Goal: Transaction & Acquisition: Purchase product/service

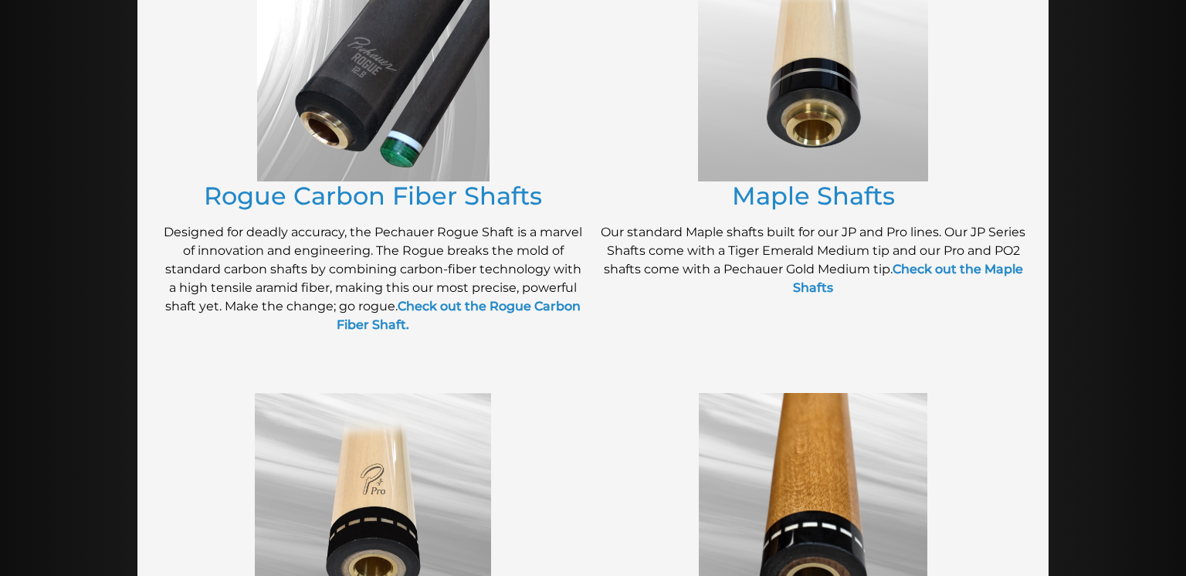
scroll to position [388, 0]
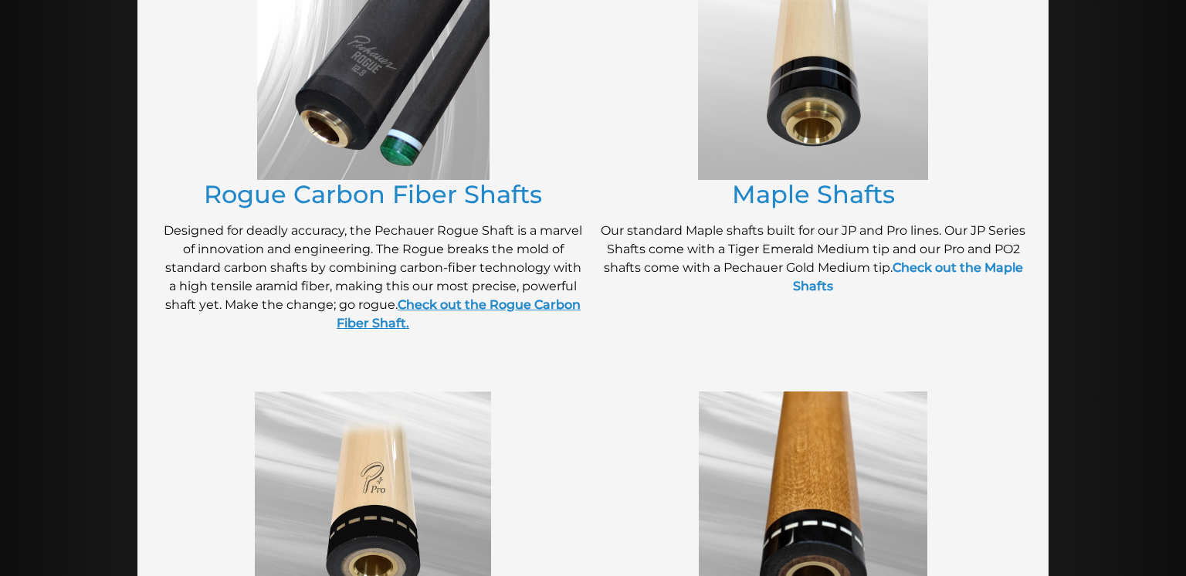
click at [447, 305] on strong "Check out the Rogue Carbon Fiber Shaft." at bounding box center [459, 313] width 244 height 33
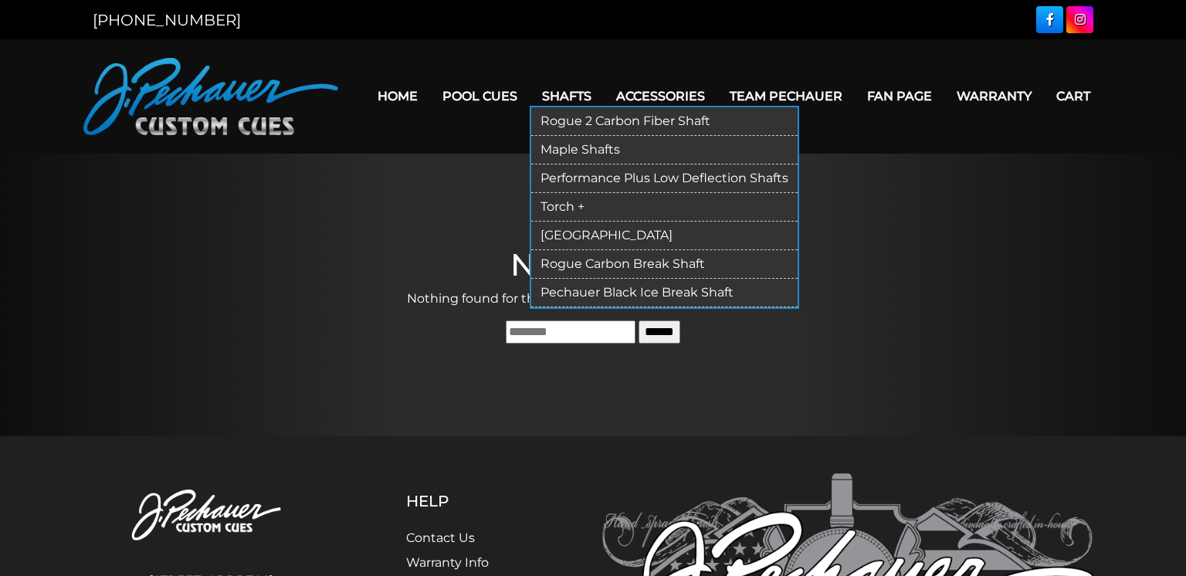
click at [570, 125] on link "Rogue 2 Carbon Fiber Shaft" at bounding box center [664, 121] width 266 height 29
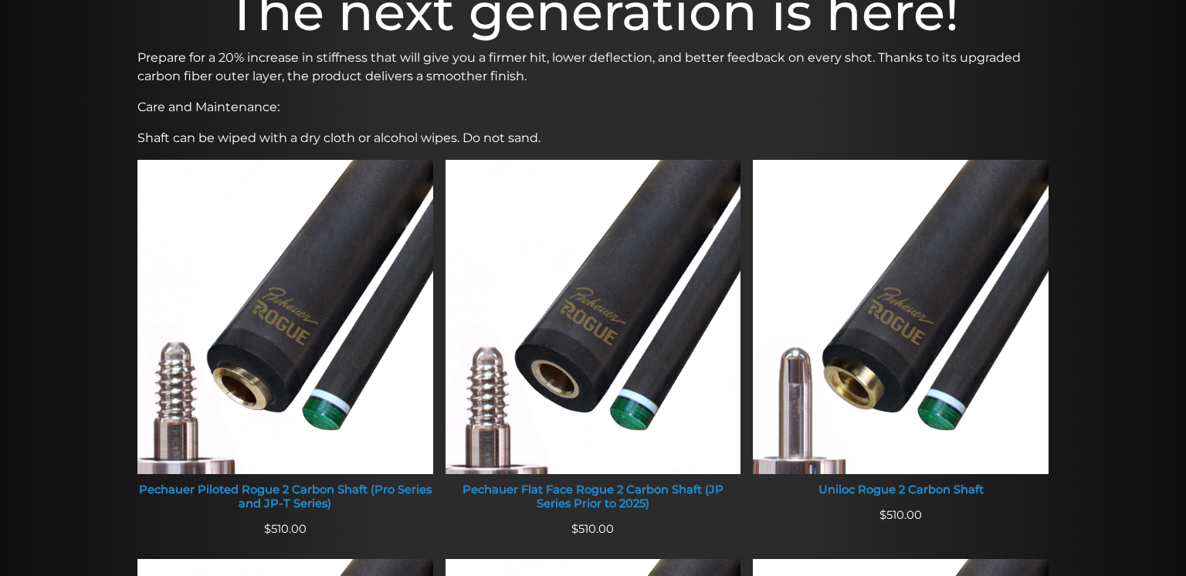
scroll to position [519, 0]
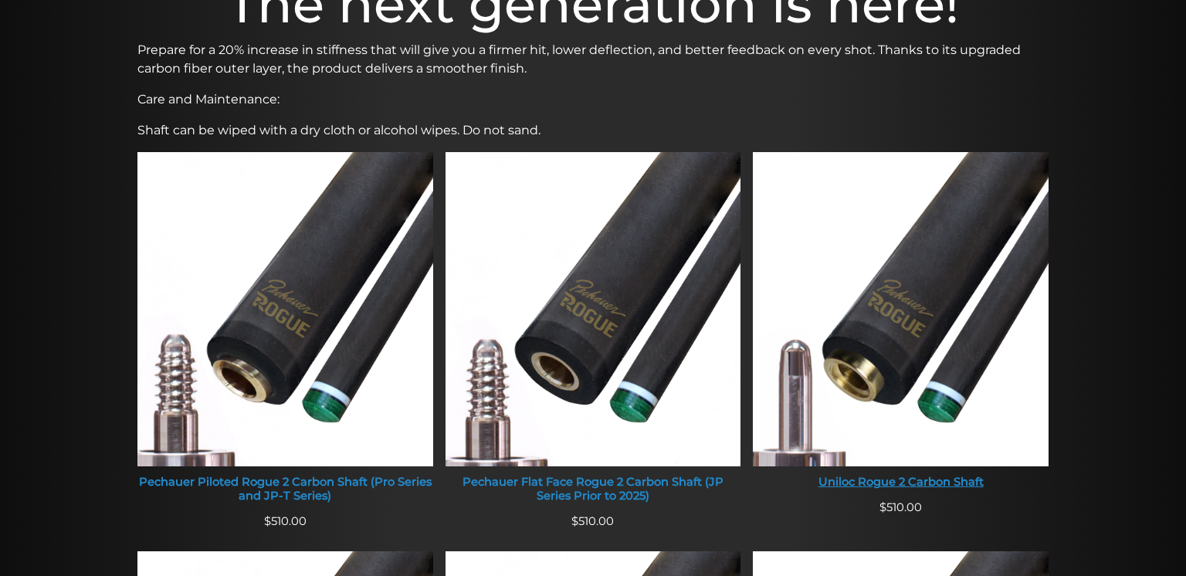
click at [893, 323] on img at bounding box center [901, 309] width 296 height 314
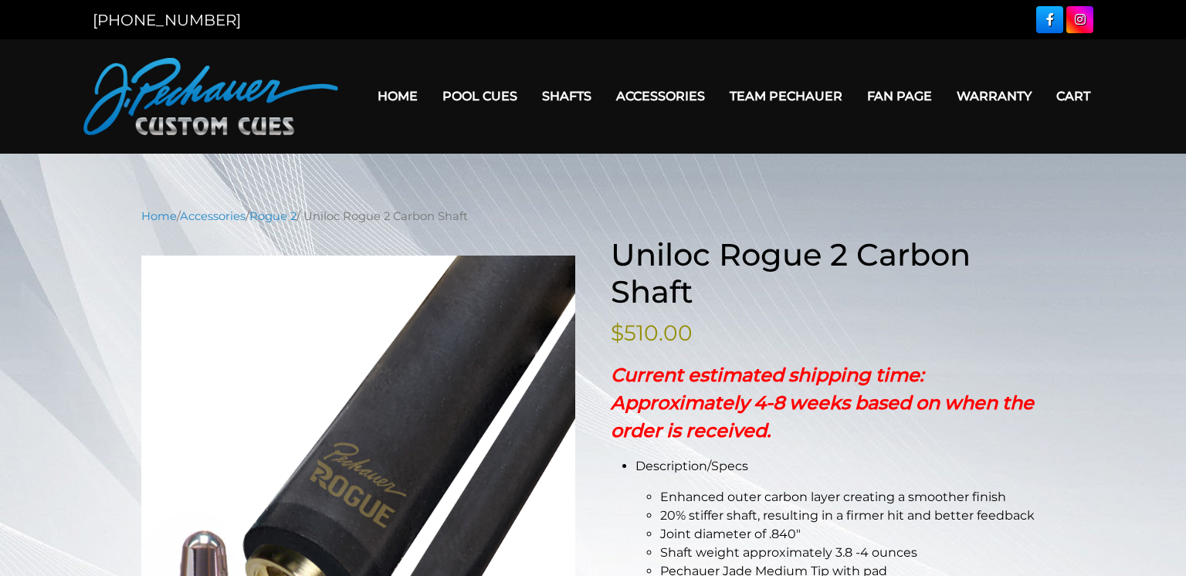
click at [908, 97] on link "Fan Page" at bounding box center [900, 95] width 90 height 39
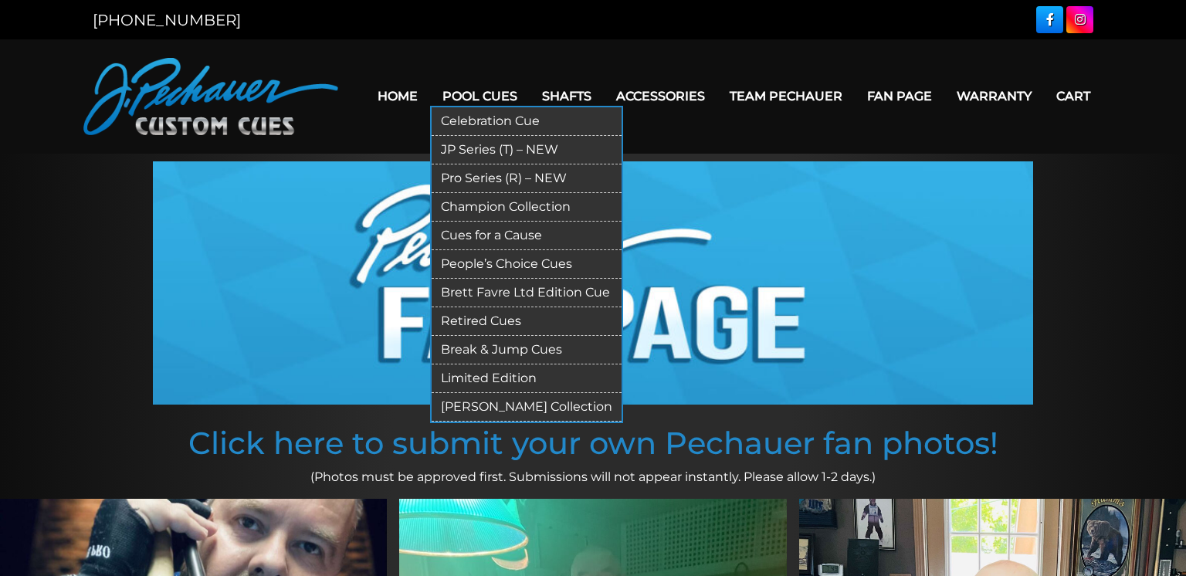
click at [482, 178] on link "Pro Series (R) – NEW" at bounding box center [527, 178] width 190 height 29
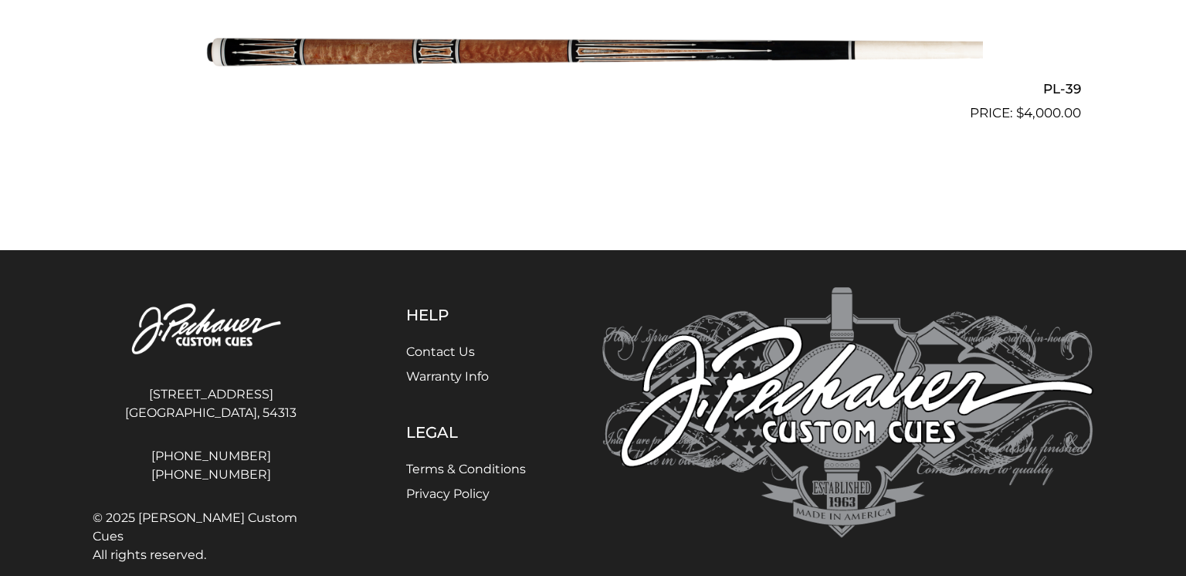
scroll to position [4653, 0]
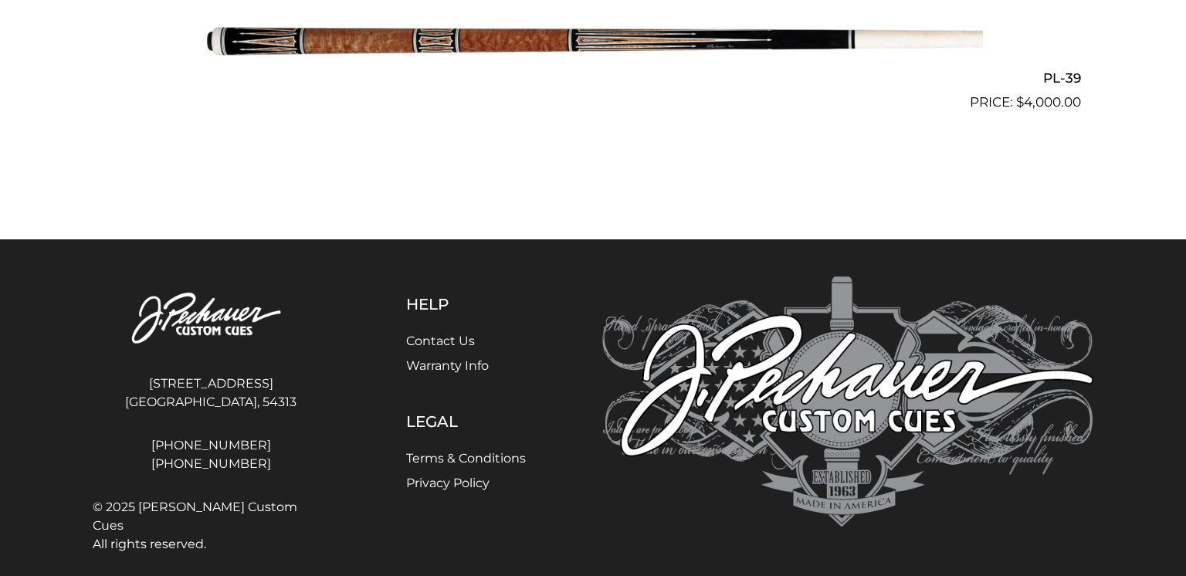
click at [534, 28] on img at bounding box center [593, 41] width 780 height 130
